Goal: Transaction & Acquisition: Purchase product/service

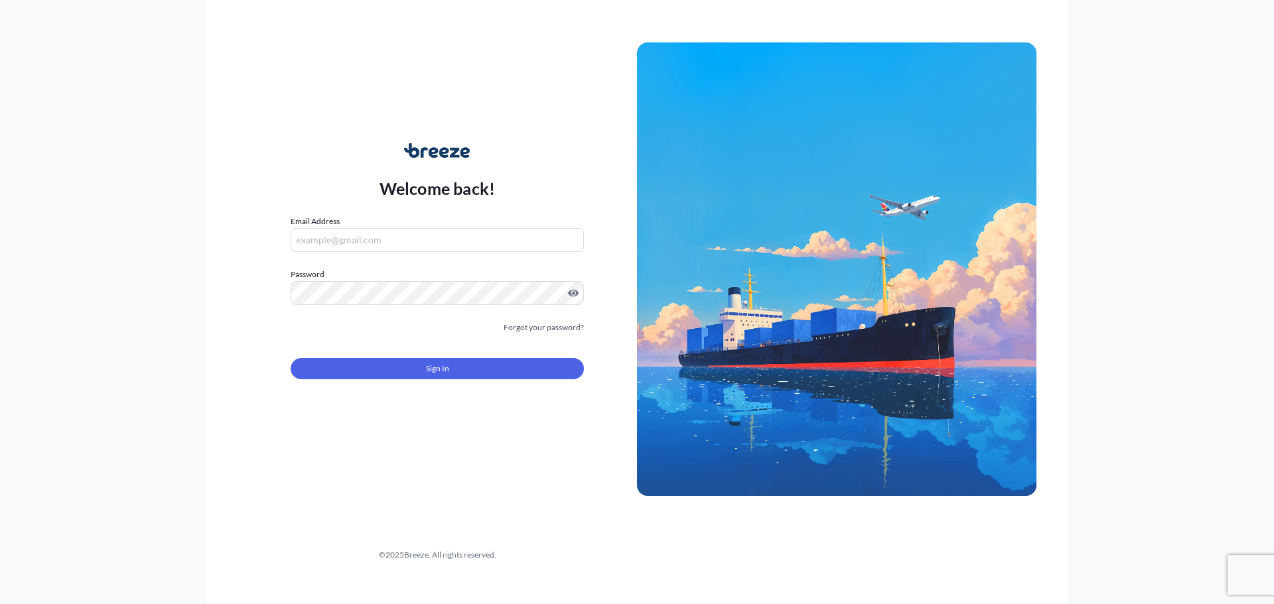
type input "[EMAIL_ADDRESS][DOMAIN_NAME]"
click at [385, 365] on button "Sign In" at bounding box center [437, 368] width 293 height 21
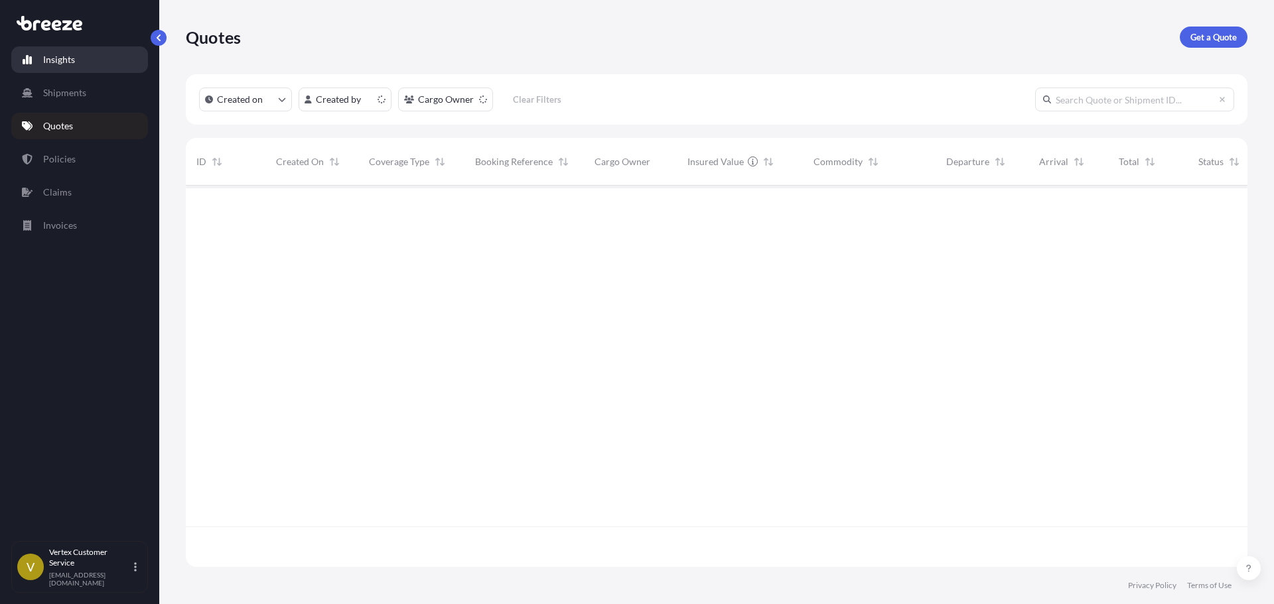
scroll to position [379, 1052]
click at [818, 29] on div "Insights Shipments Quotes Policies Claims Invoices V Vertex Customer Service [E…" at bounding box center [637, 302] width 1274 height 604
click at [1184, 32] on link "Get a Quote" at bounding box center [1214, 37] width 68 height 21
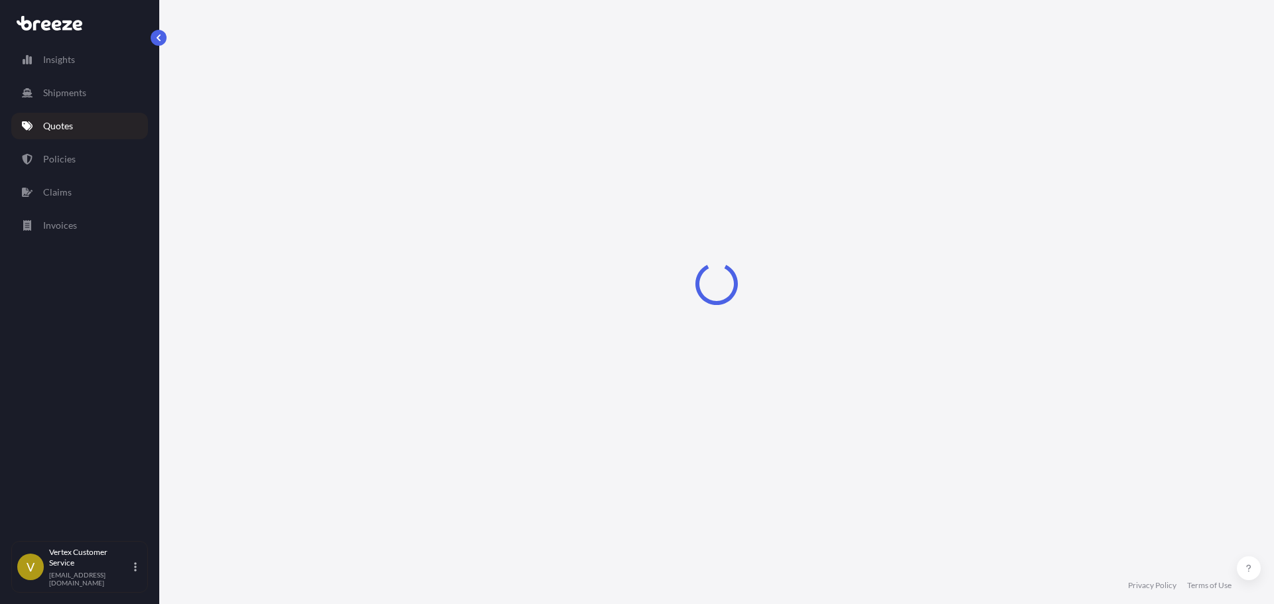
select select "Sea"
select select "1"
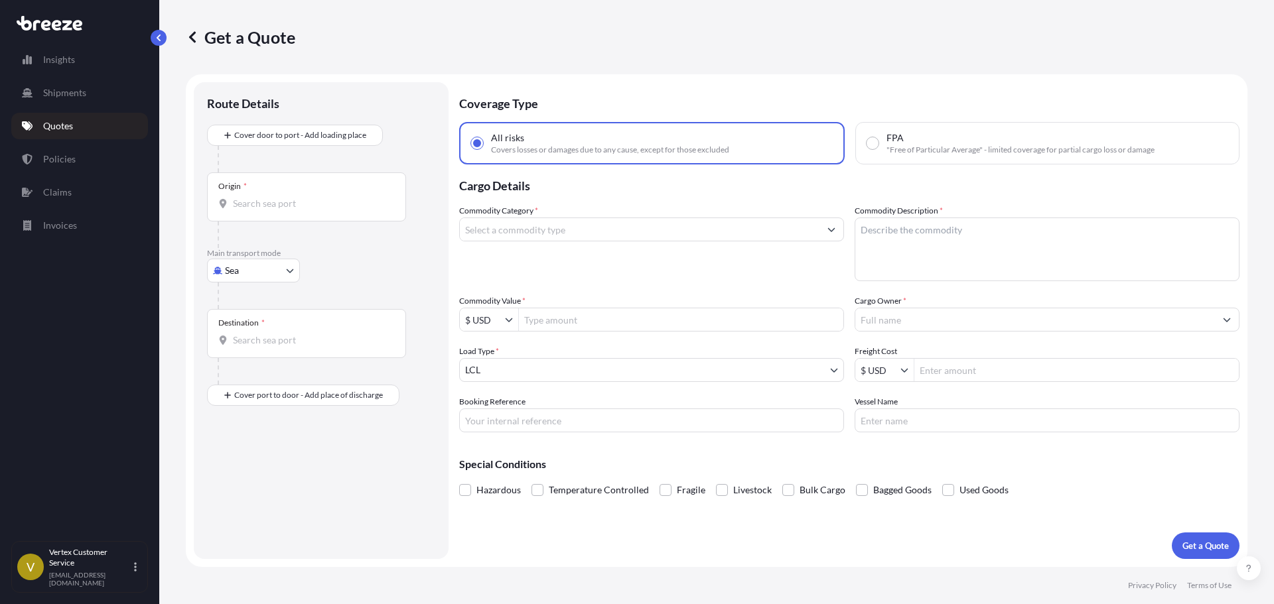
click at [245, 275] on body "Insights Shipments Quotes Policies Claims Invoices V Vertex Customer Service [E…" at bounding box center [637, 302] width 1274 height 604
click at [241, 346] on div "Road" at bounding box center [253, 353] width 82 height 24
select select "Road"
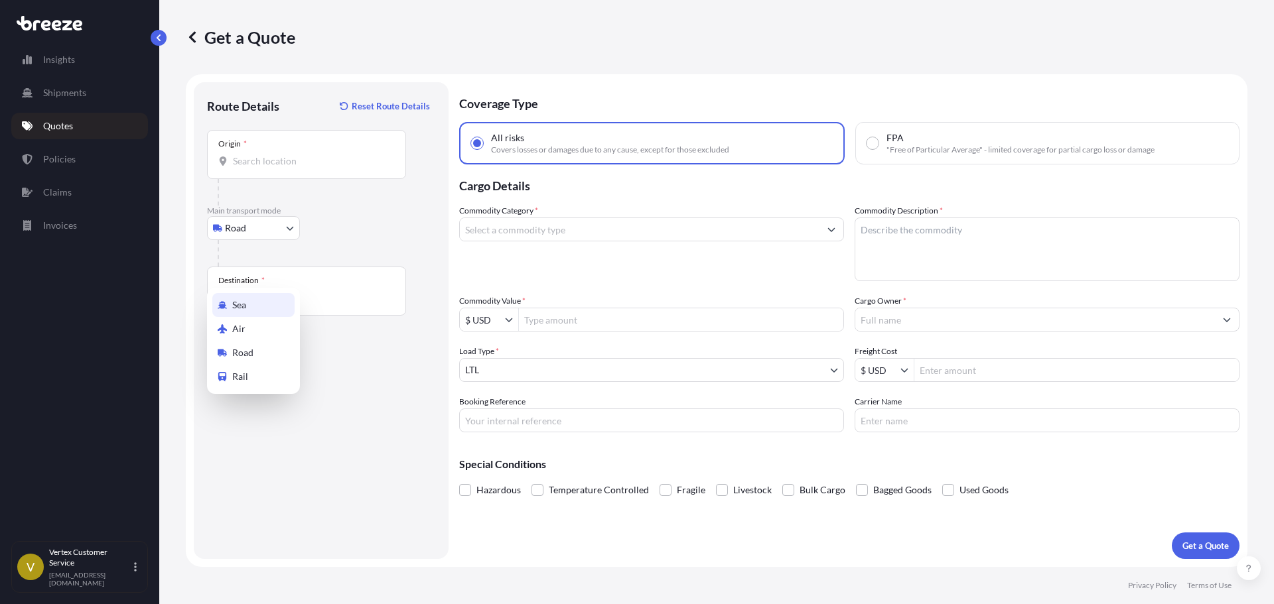
click at [259, 232] on body "Insights Shipments Quotes Policies Claims Invoices V Vertex Customer Service [E…" at bounding box center [637, 302] width 1274 height 604
click at [275, 160] on input "Origin *" at bounding box center [311, 161] width 157 height 13
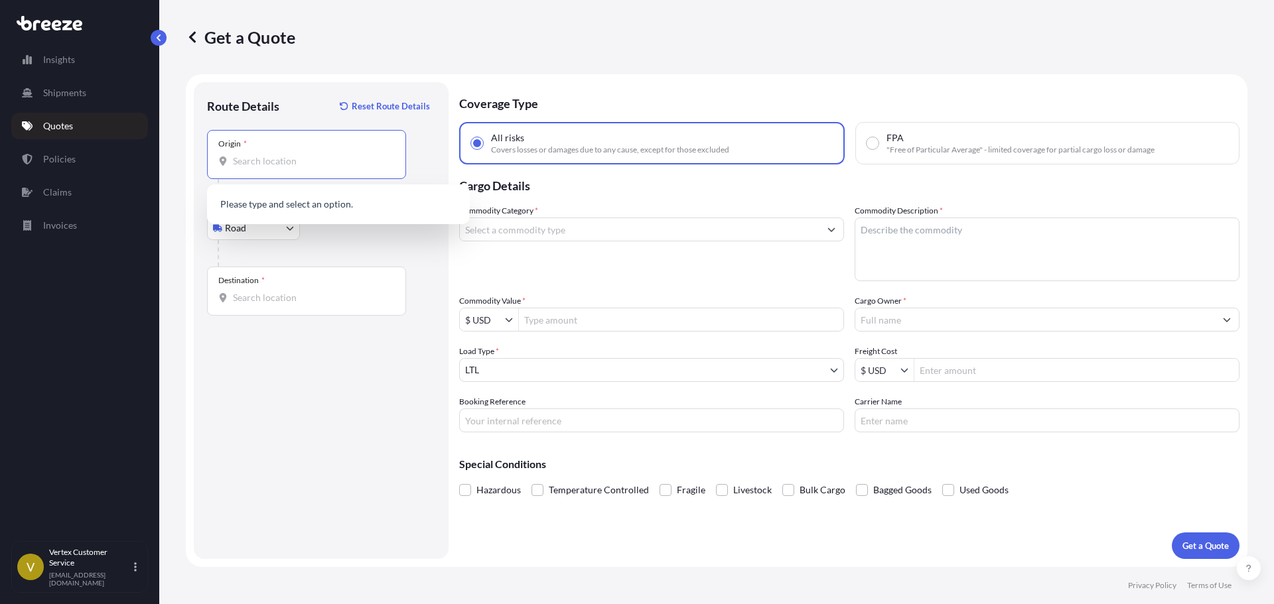
paste input "30066"
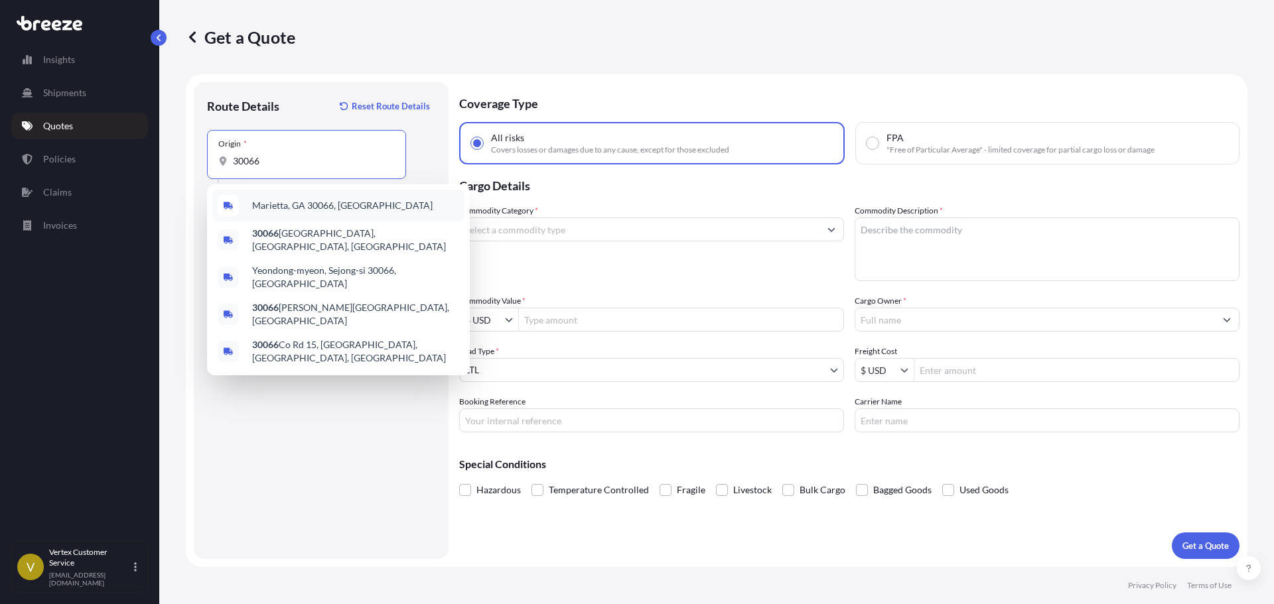
click at [279, 210] on span "Marietta, GA 30066, [GEOGRAPHIC_DATA]" at bounding box center [342, 205] width 180 height 13
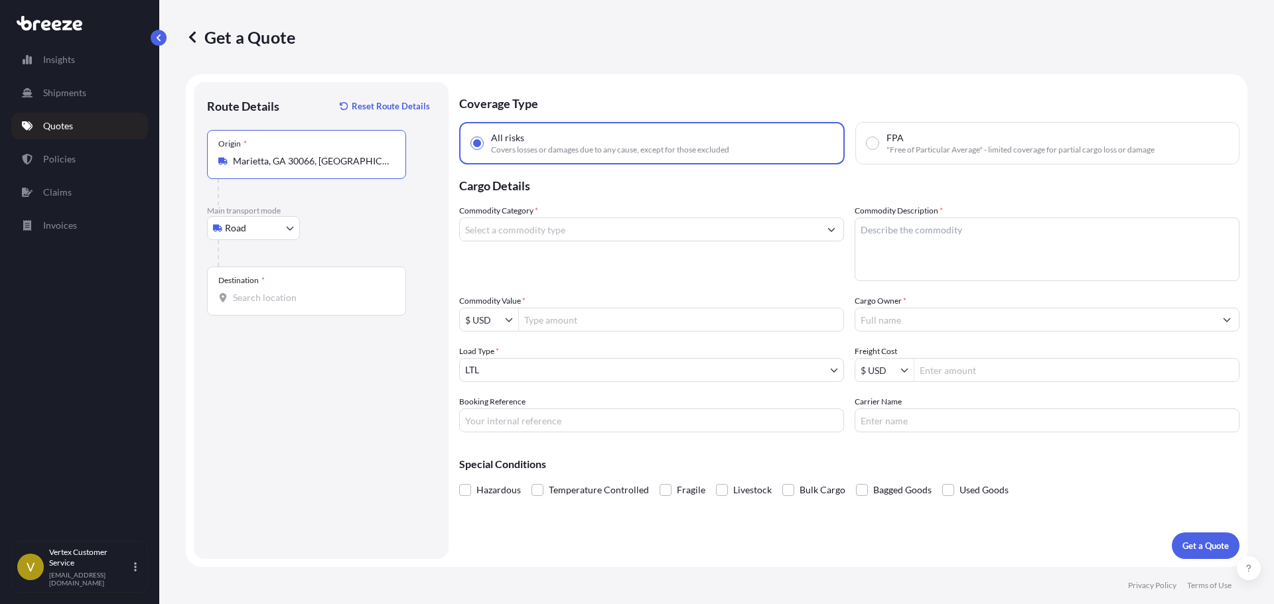
type input "Marietta, GA 30066, [GEOGRAPHIC_DATA]"
click at [339, 293] on input "Destination *" at bounding box center [311, 297] width 157 height 13
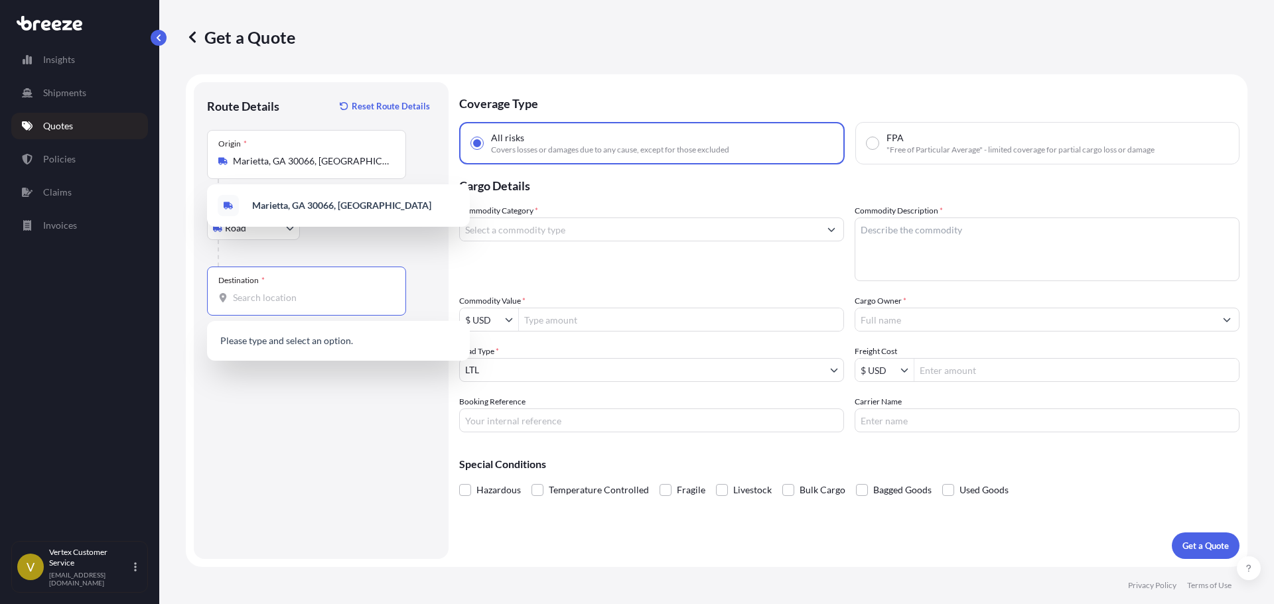
paste input "84020"
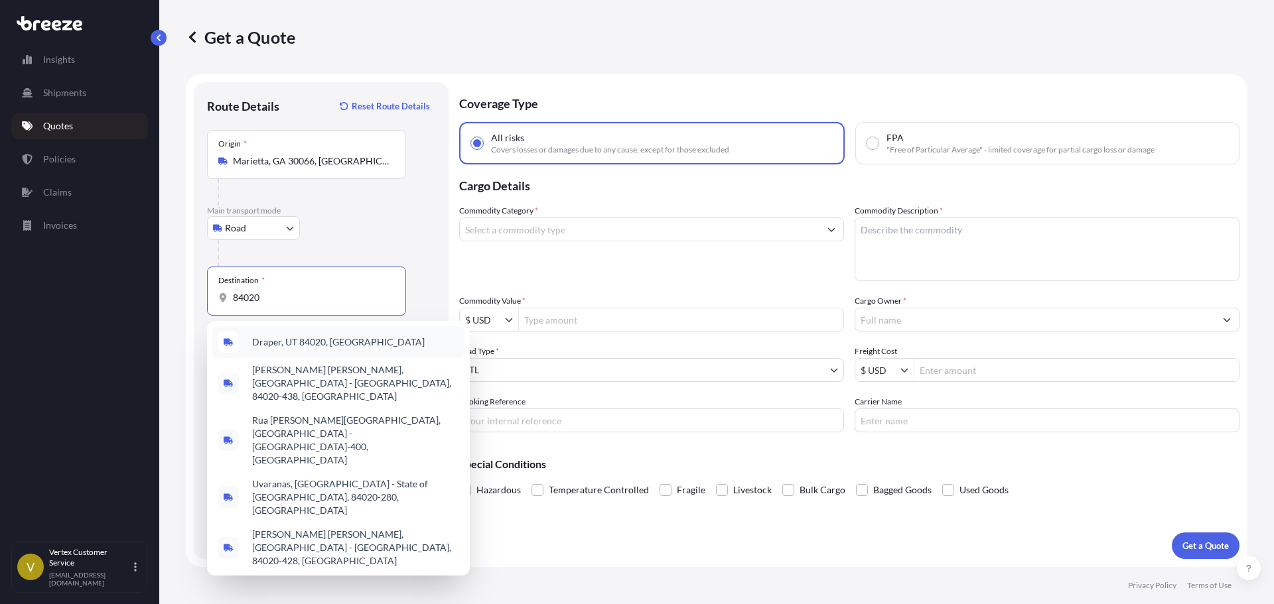
click at [294, 347] on span "Draper, UT 84020, [GEOGRAPHIC_DATA]" at bounding box center [338, 342] width 172 height 13
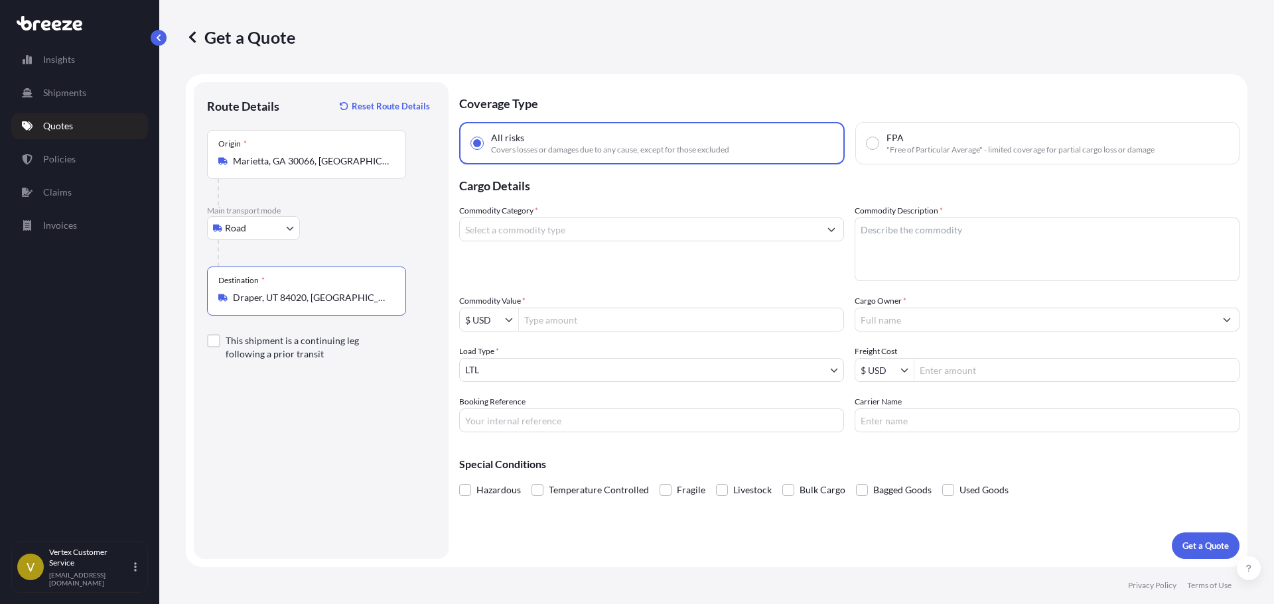
type input "Draper, UT 84020, [GEOGRAPHIC_DATA]"
click at [613, 235] on input "Commodity Category *" at bounding box center [640, 230] width 360 height 24
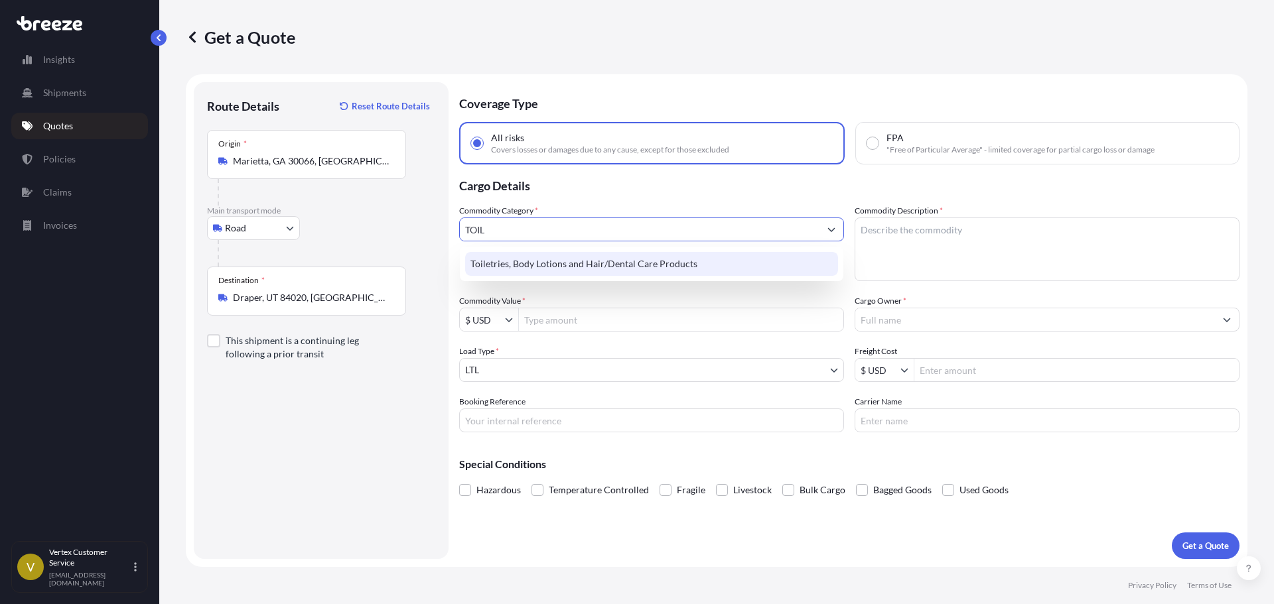
click at [588, 271] on div "Toiletries, Body Lotions and Hair/Dental Care Products" at bounding box center [651, 264] width 373 height 24
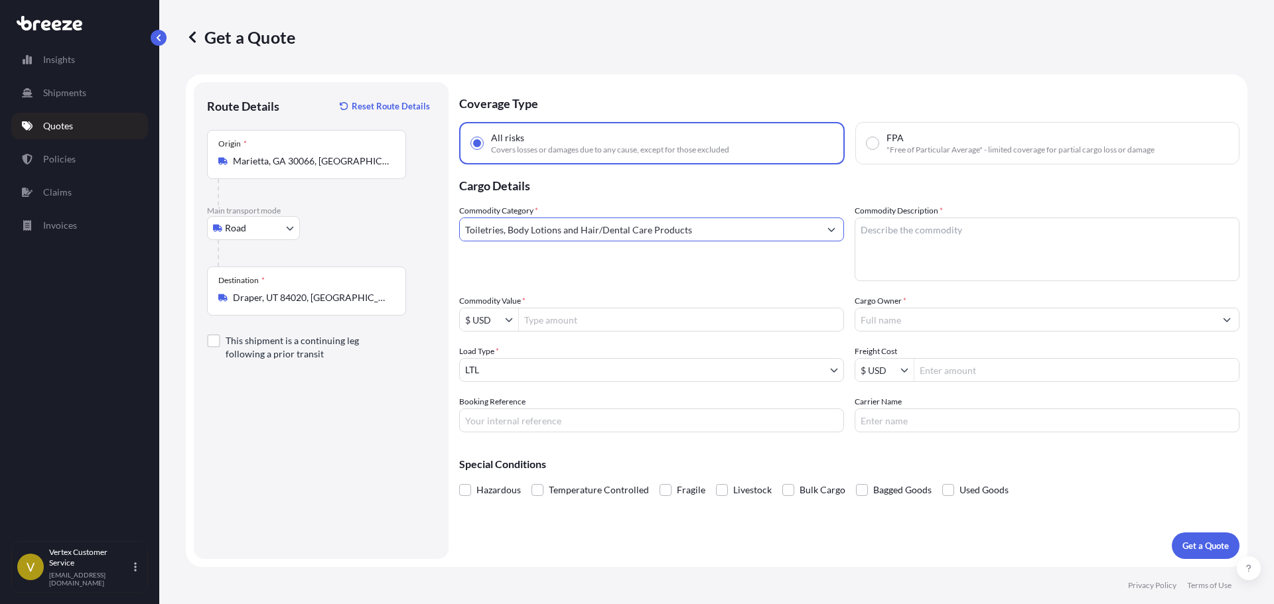
type input "Toiletries, Body Lotions and Hair/Dental Care Products"
click at [1047, 260] on textarea "Commodity Description *" at bounding box center [1047, 250] width 385 height 64
click at [902, 255] on textarea "Commodity Description *" at bounding box center [1047, 250] width 385 height 64
paste textarea "TOILET PREPARATIONS"
type textarea "TOILET PREPARATIONS"
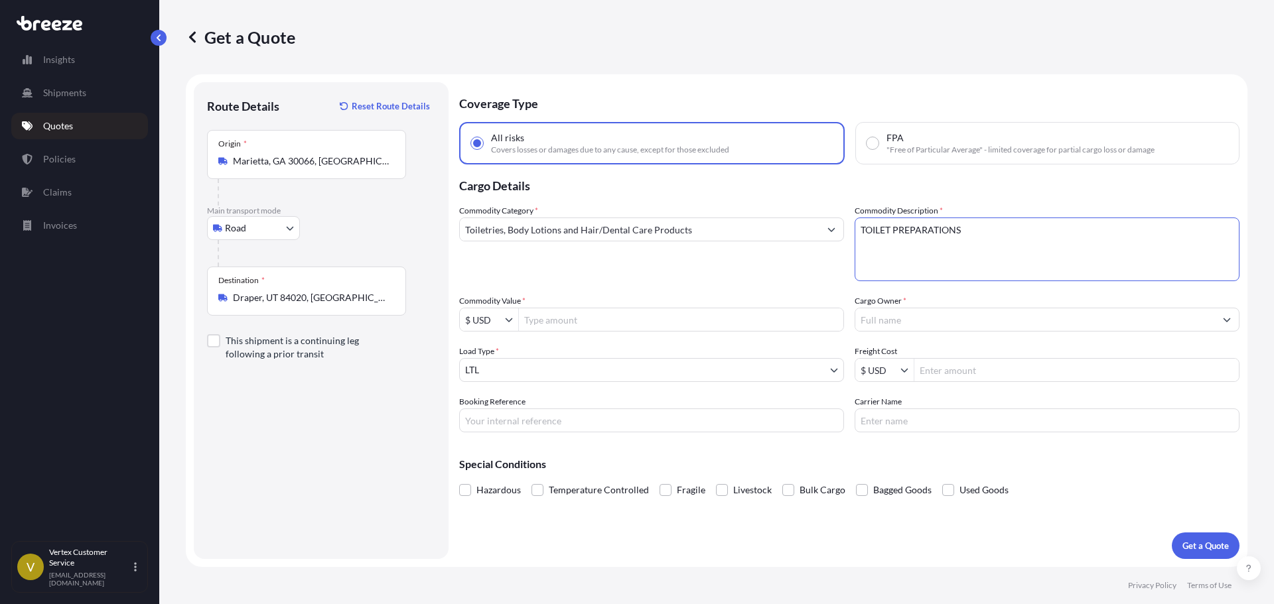
click at [885, 314] on input "Cargo Owner *" at bounding box center [1035, 320] width 360 height 24
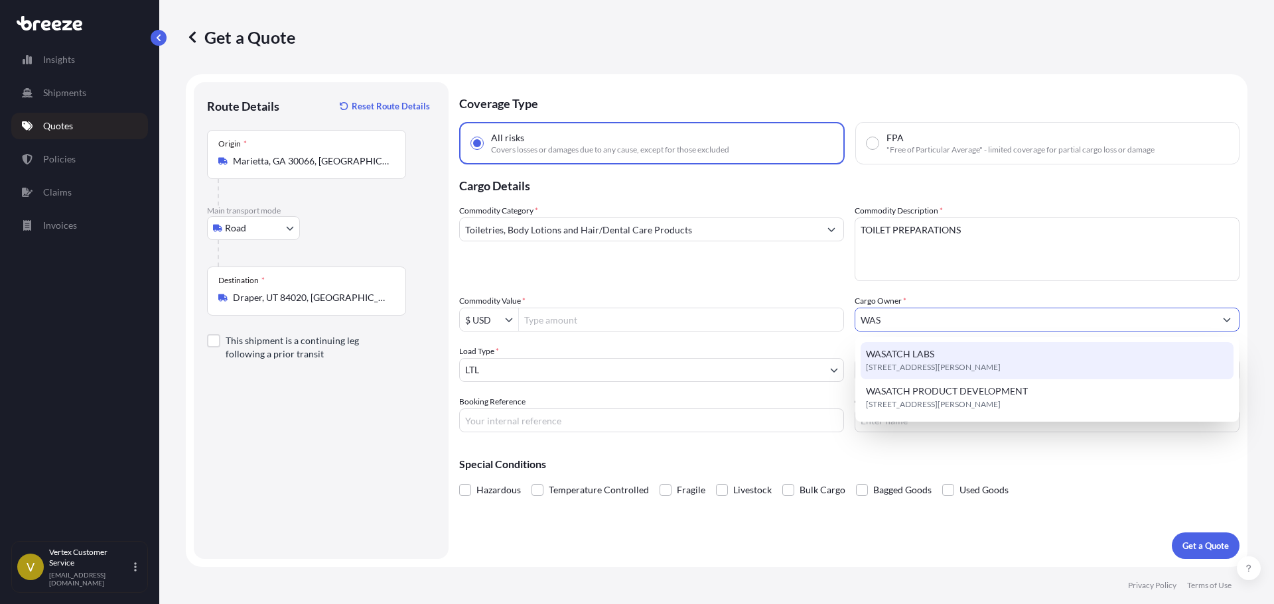
click at [880, 366] on span "[STREET_ADDRESS][PERSON_NAME]" at bounding box center [933, 367] width 135 height 13
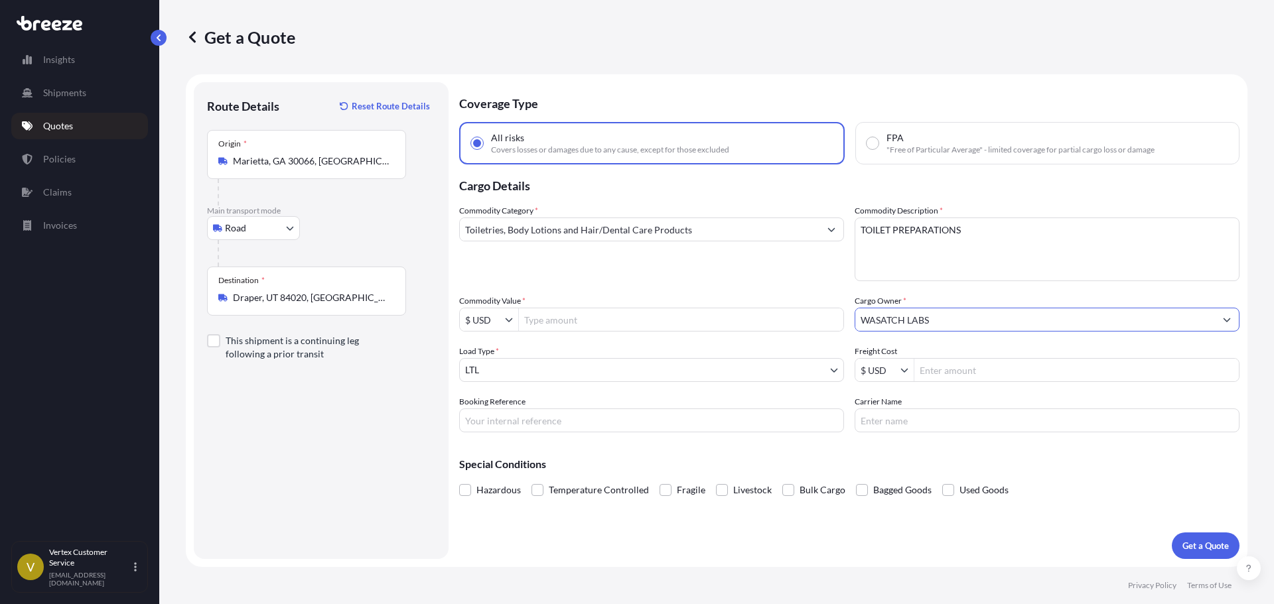
type input "WASATCH LABS"
click at [557, 324] on input "Commodity Value *" at bounding box center [681, 320] width 324 height 24
type input "8,120.01"
drag, startPoint x: 543, startPoint y: 415, endPoint x: 549, endPoint y: 419, distance: 7.7
click at [543, 415] on input "Booking Reference" at bounding box center [651, 421] width 385 height 24
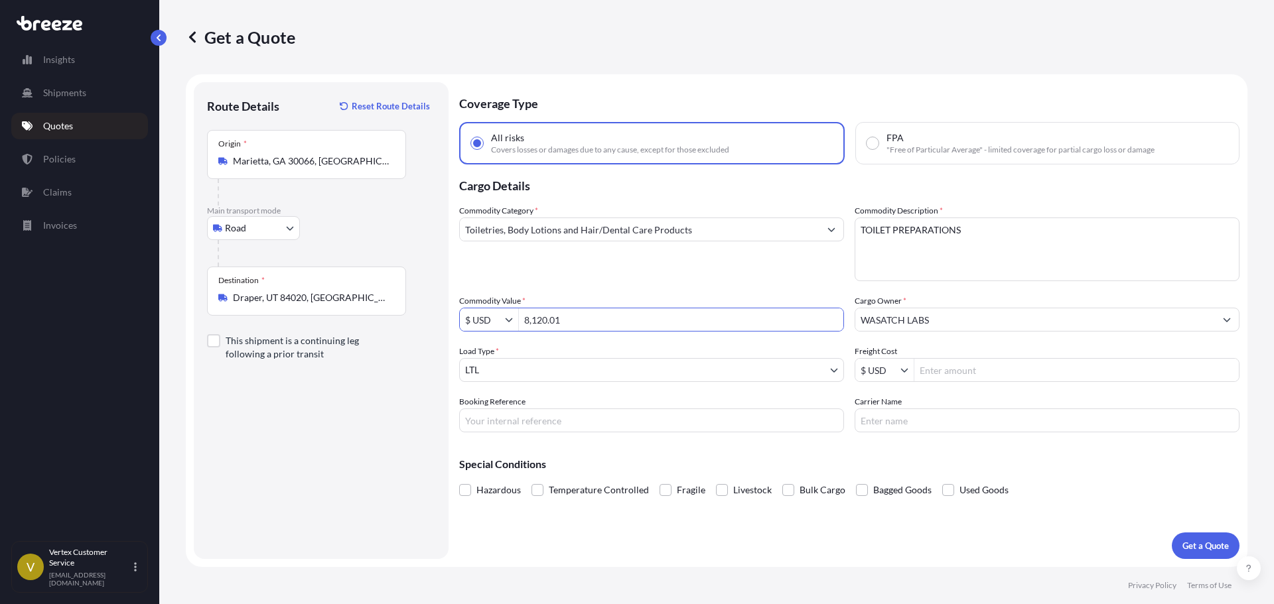
paste input "125355539"
type input "125355539"
click at [1179, 535] on button "Get a Quote" at bounding box center [1206, 546] width 68 height 27
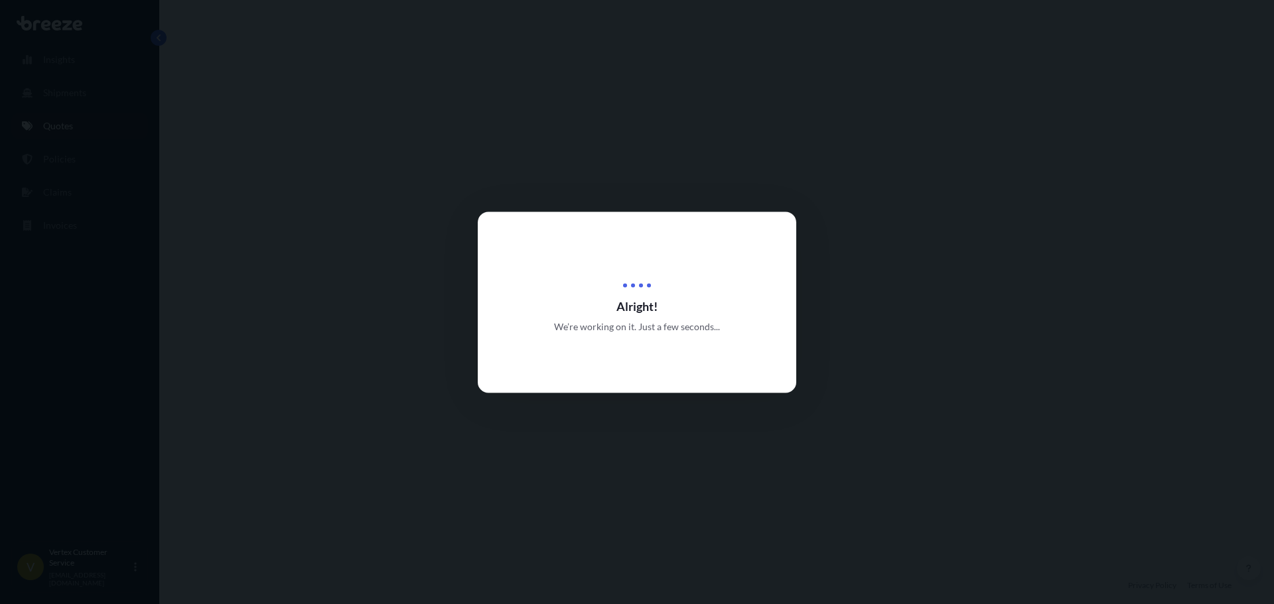
select select "Road"
select select "1"
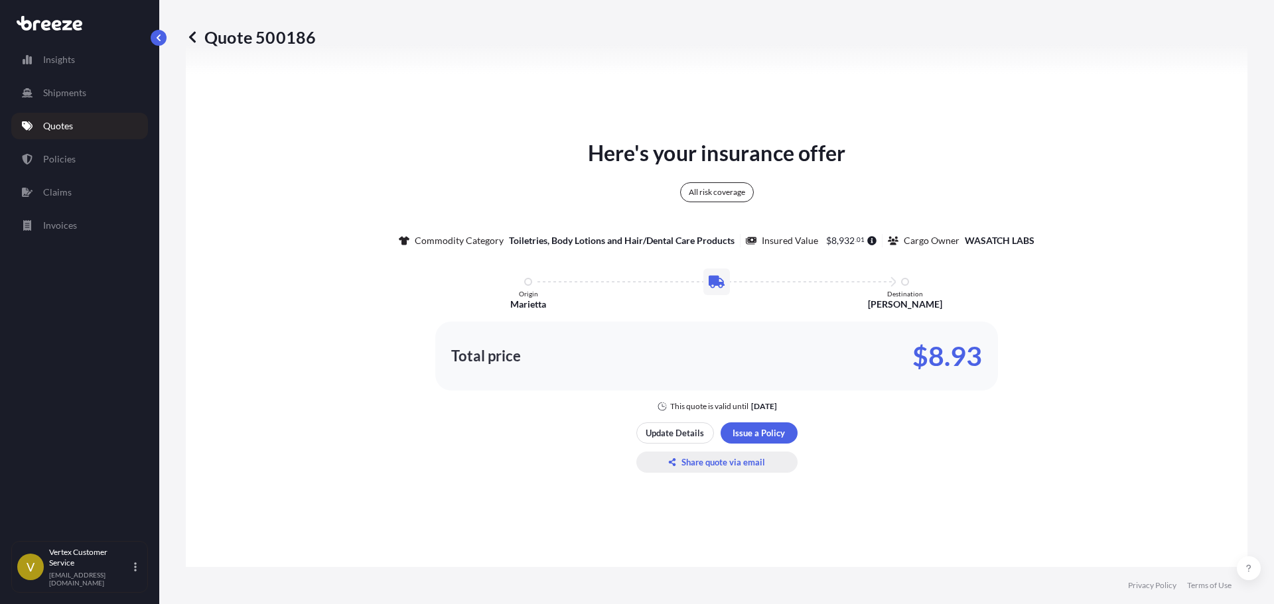
scroll to position [747, 0]
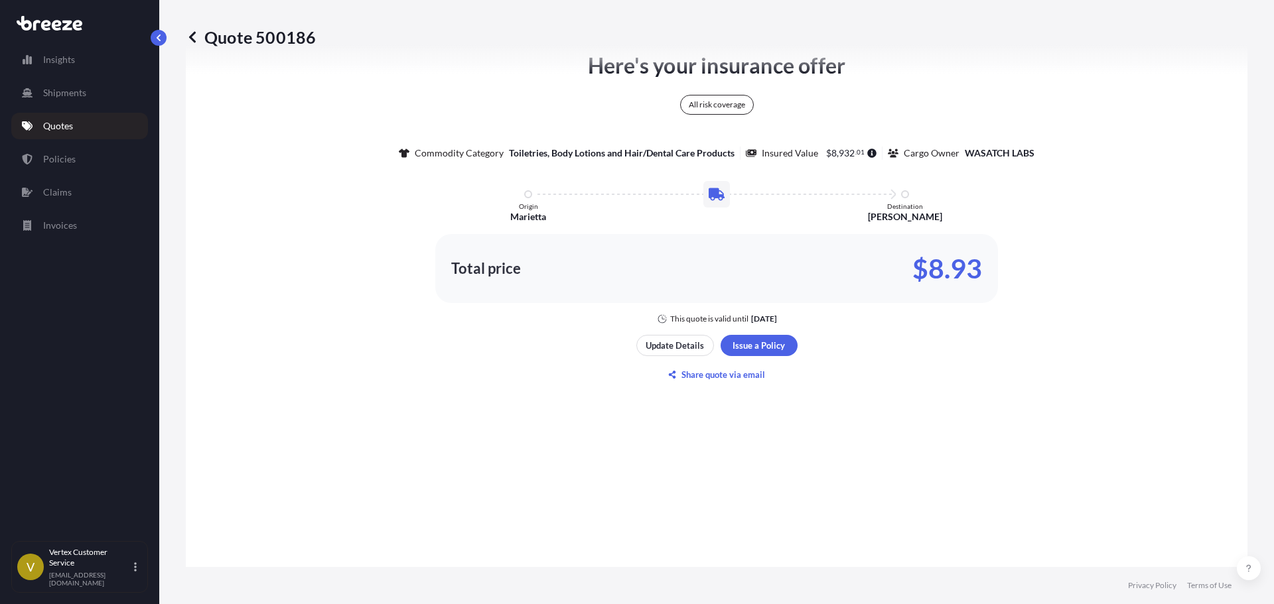
click at [280, 36] on p "Quote 500186" at bounding box center [251, 37] width 130 height 21
copy p "500186"
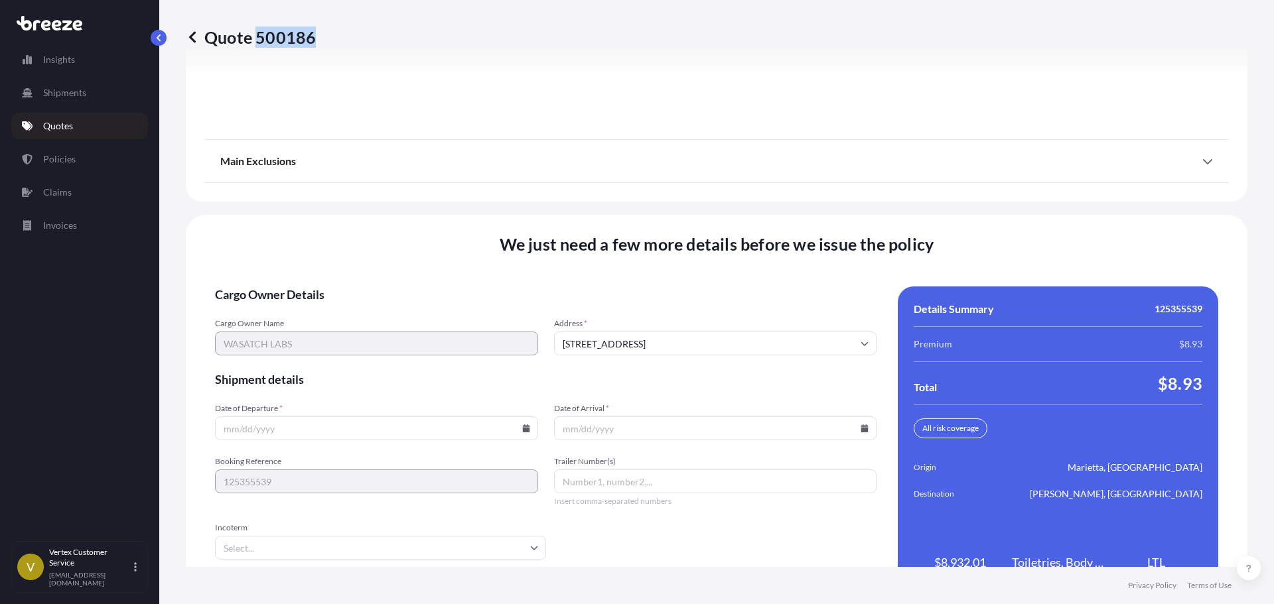
scroll to position [1699, 0]
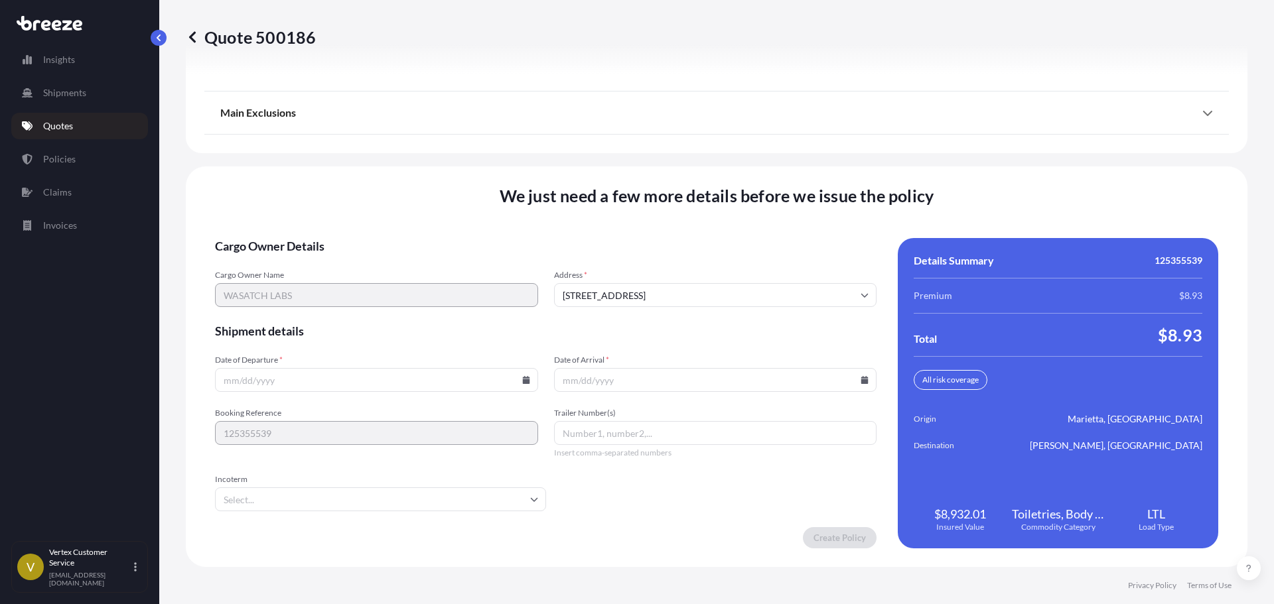
click at [526, 381] on icon at bounding box center [526, 380] width 8 height 8
click at [291, 312] on button "29" at bounding box center [281, 305] width 21 height 21
type input "[DATE]"
click at [860, 390] on input "Date of Arrival *" at bounding box center [715, 380] width 323 height 24
click at [860, 383] on div at bounding box center [715, 380] width 323 height 24
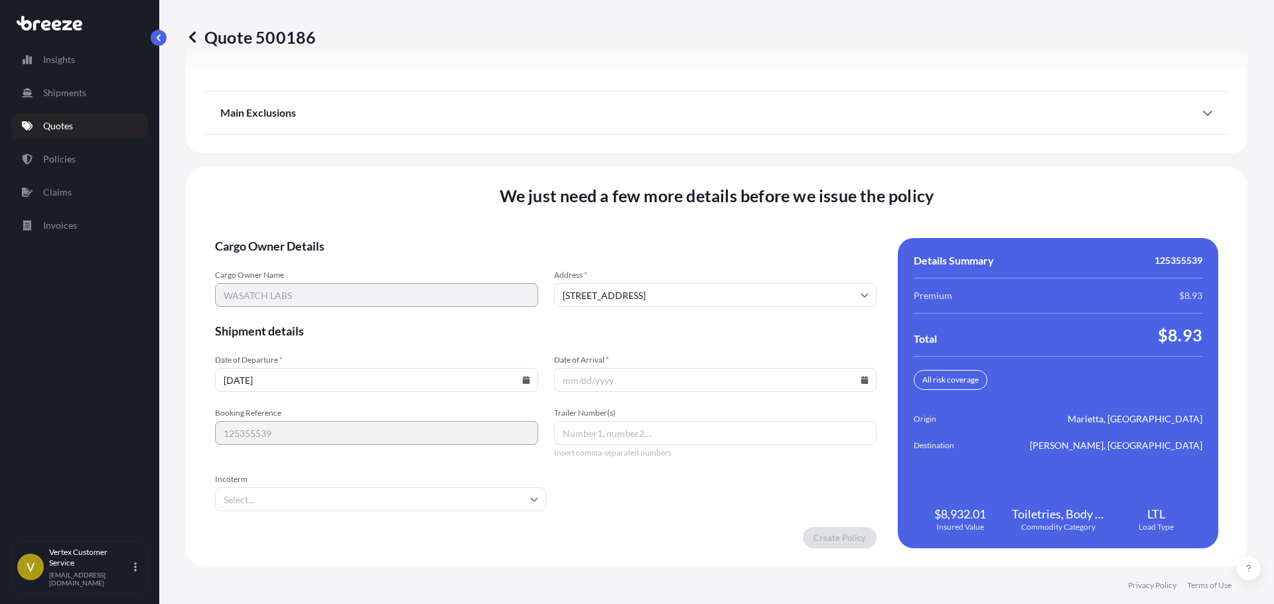
click at [861, 383] on icon at bounding box center [864, 380] width 7 height 8
click at [708, 314] on button "2" at bounding box center [697, 305] width 21 height 21
type input "[DATE]"
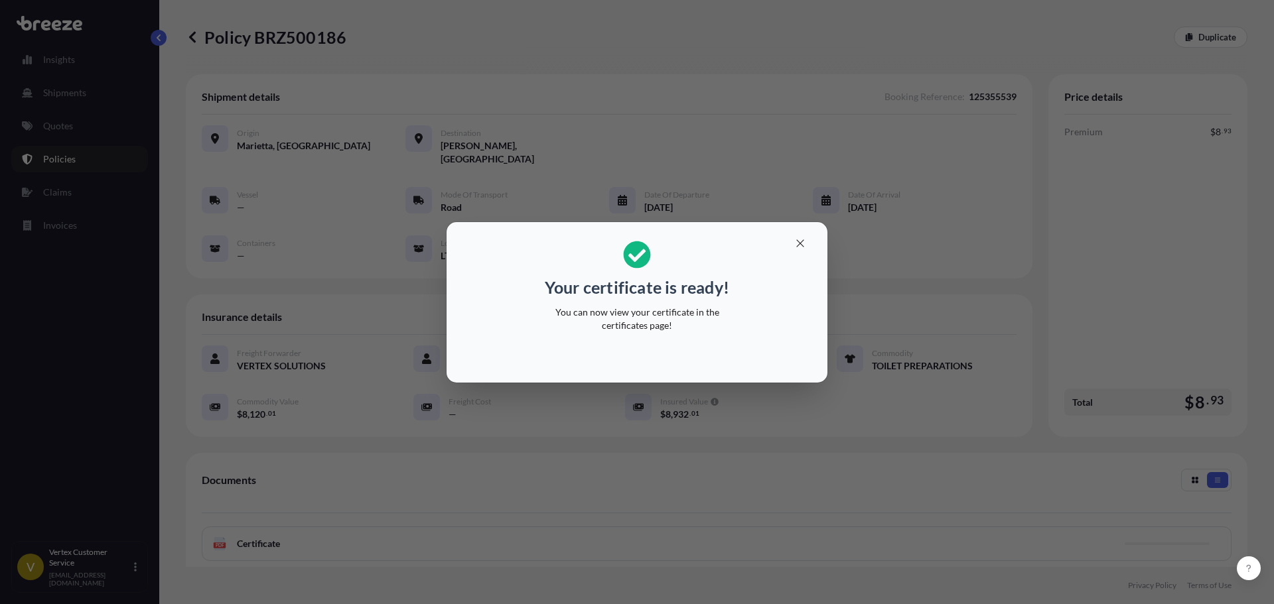
click at [448, 142] on div "Your certificate is ready! You can now view your certificate in the certificate…" at bounding box center [637, 302] width 1274 height 604
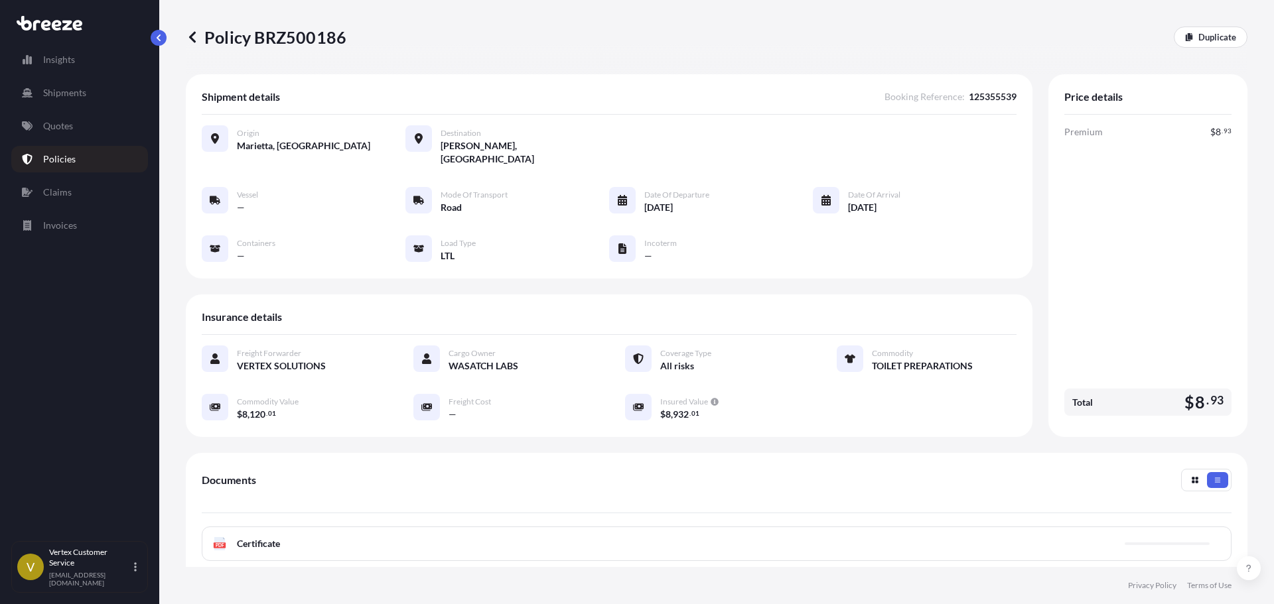
click at [307, 38] on p "Policy BRZ500186" at bounding box center [266, 37] width 161 height 21
copy p "BRZ500186"
